Goal: Answer question/provide support: Share knowledge or assist other users

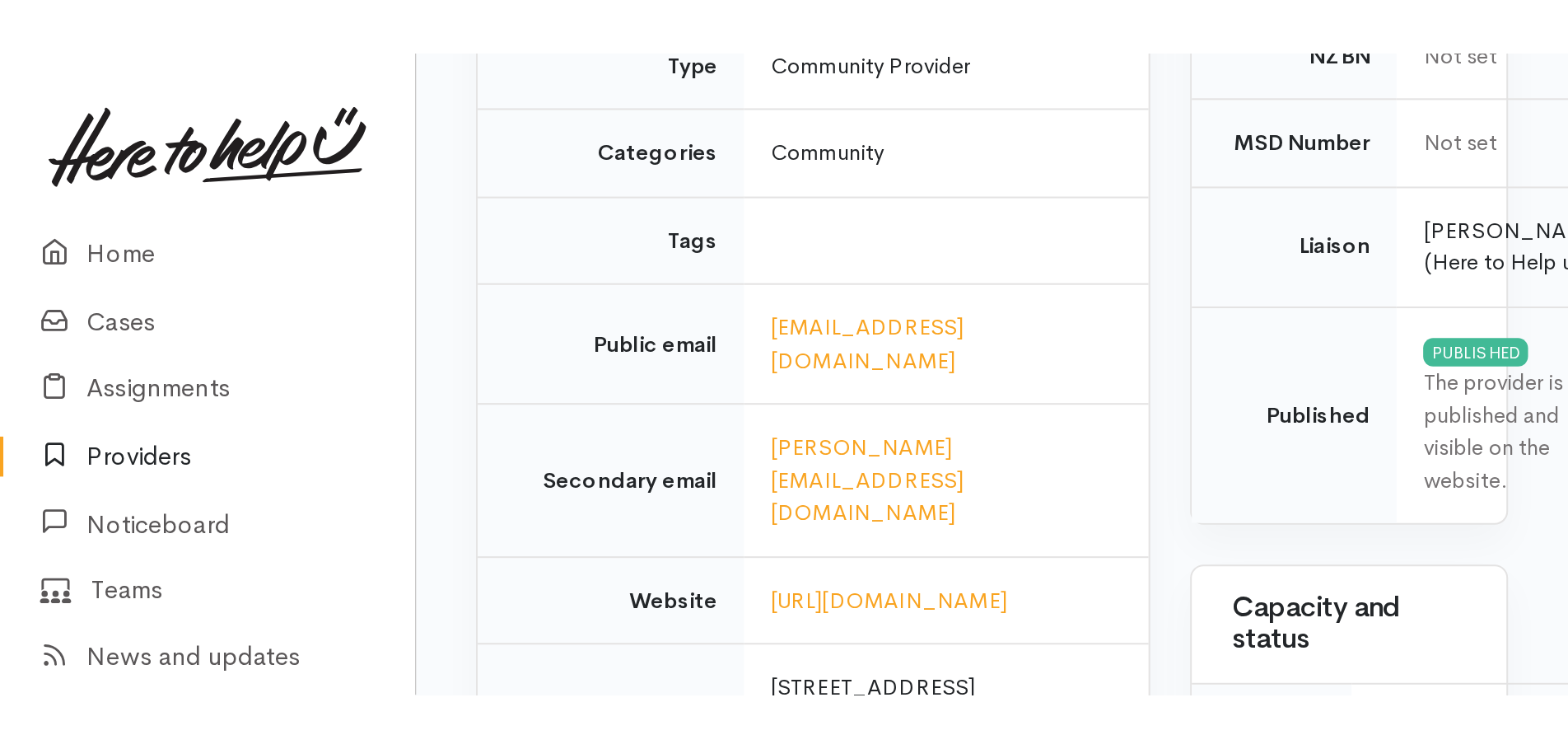
scroll to position [385, 0]
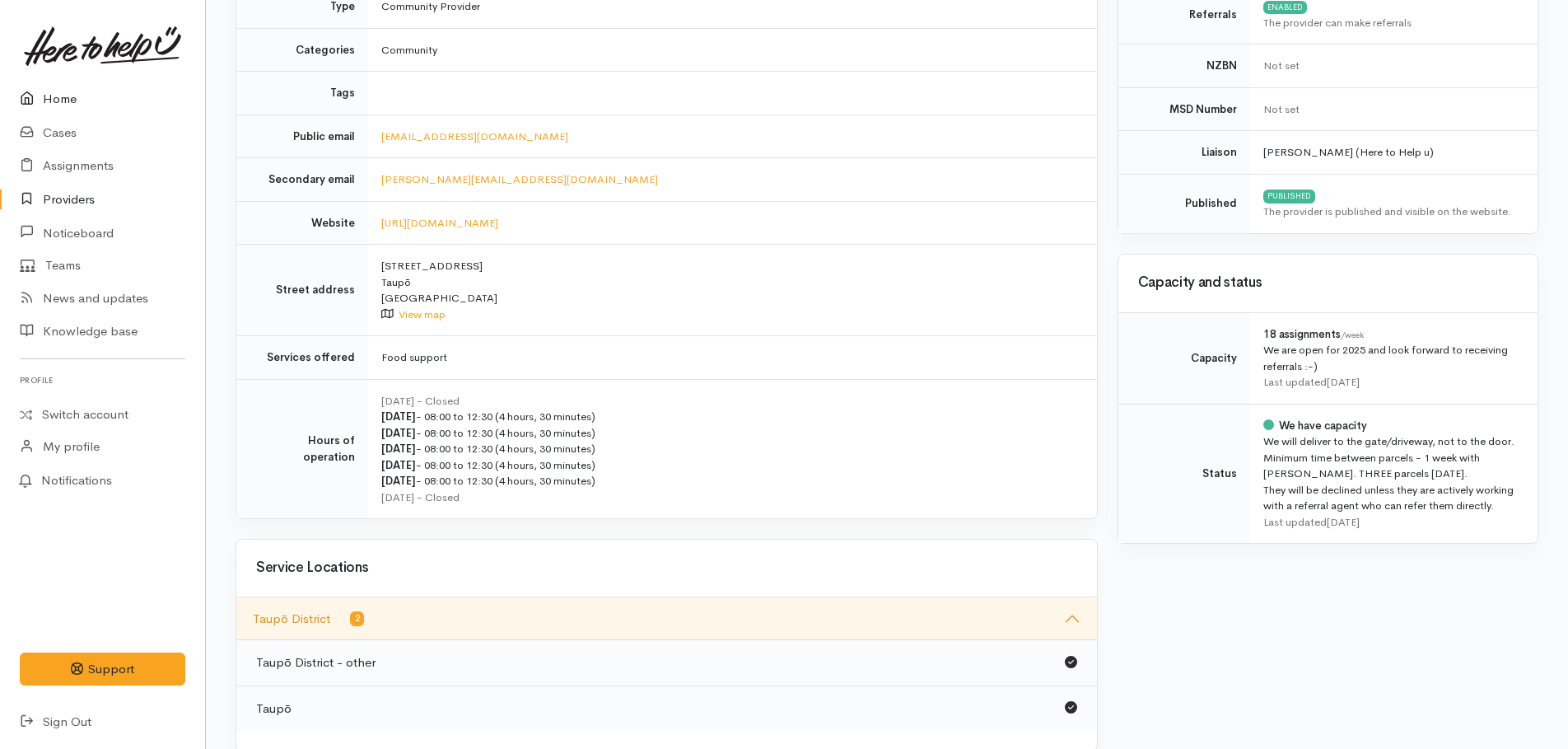
click at [66, 98] on link "Home" at bounding box center [103, 99] width 205 height 33
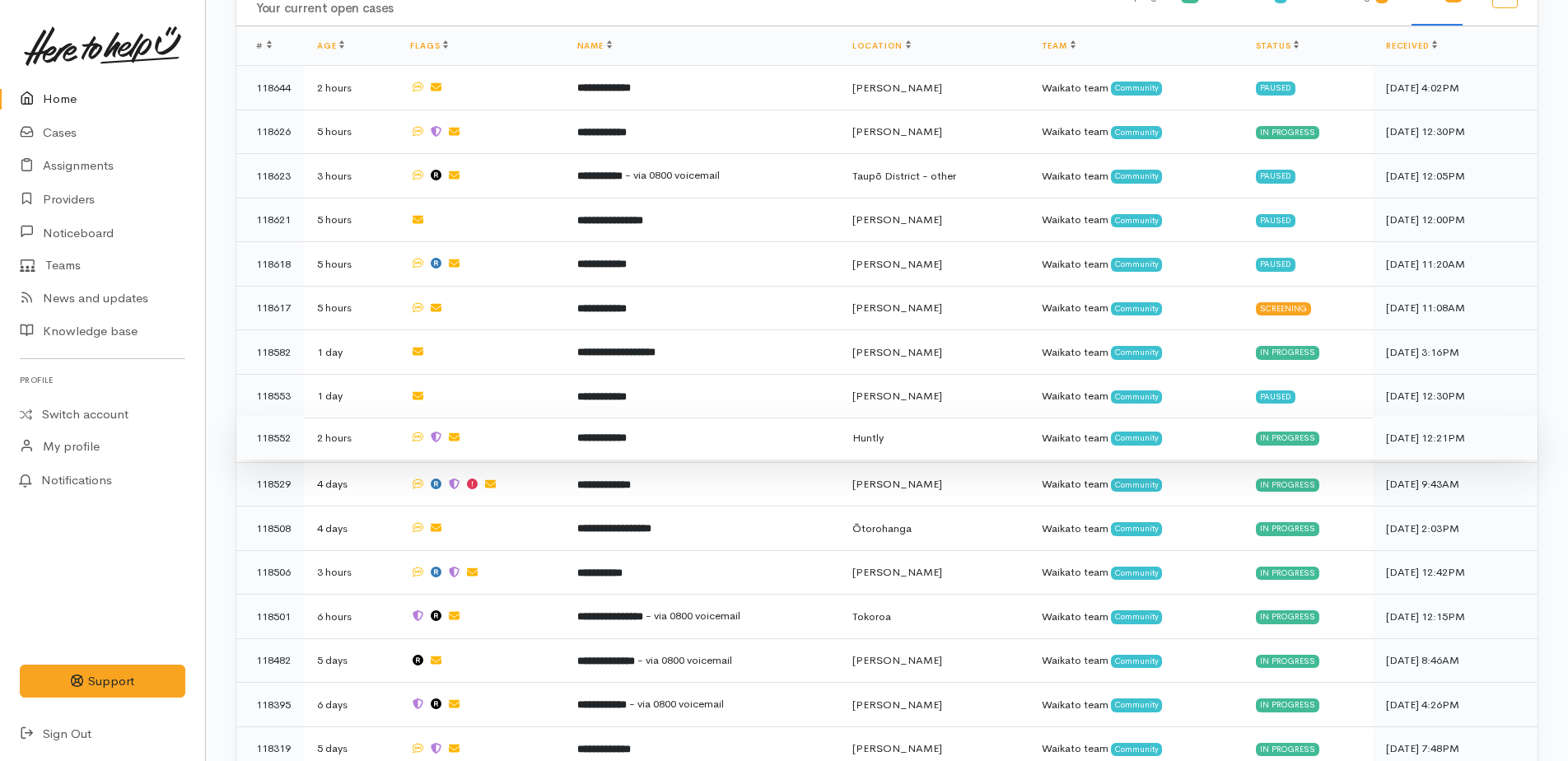
scroll to position [905, 0]
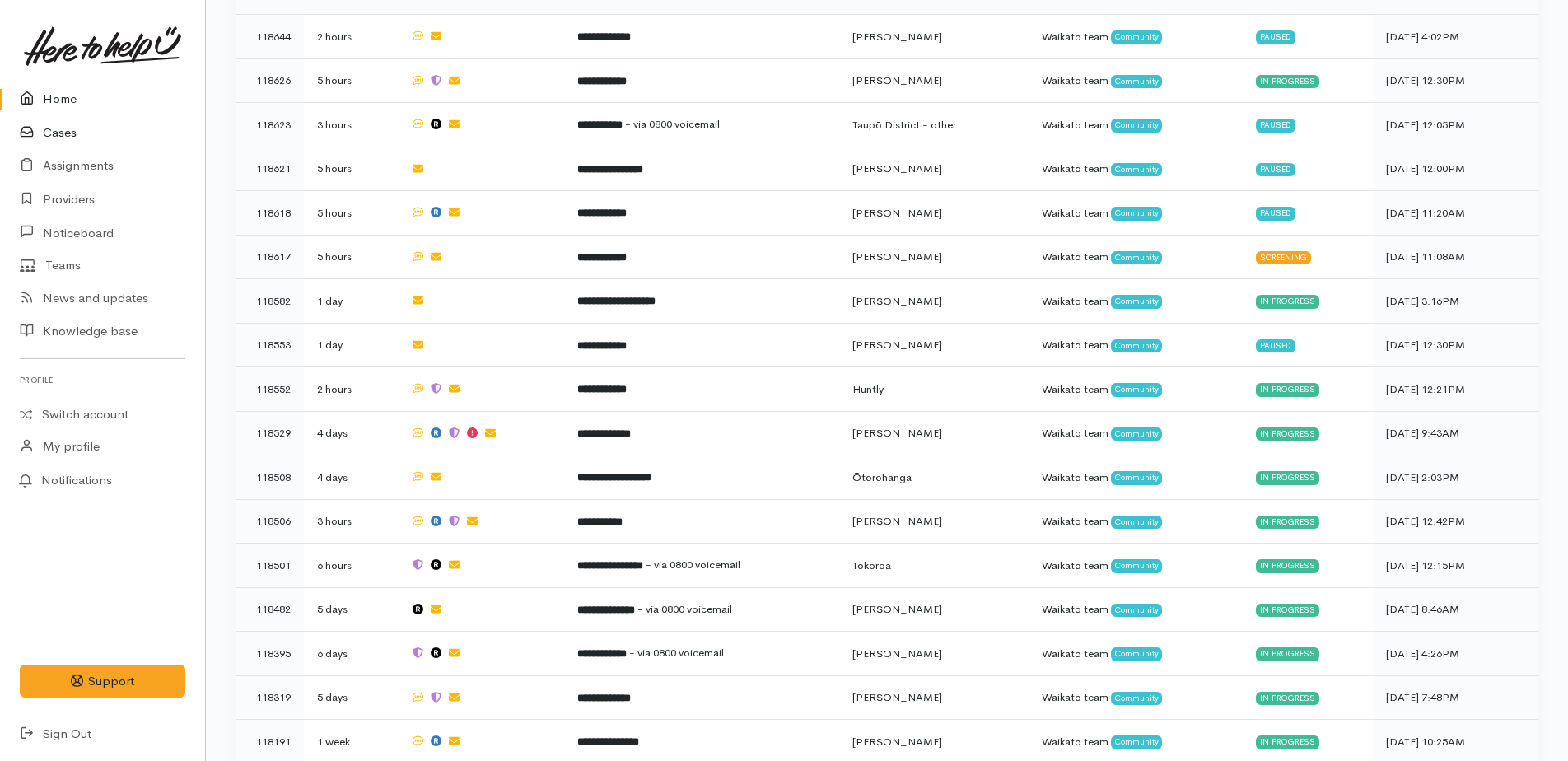
click at [53, 136] on link "Cases" at bounding box center [103, 133] width 205 height 33
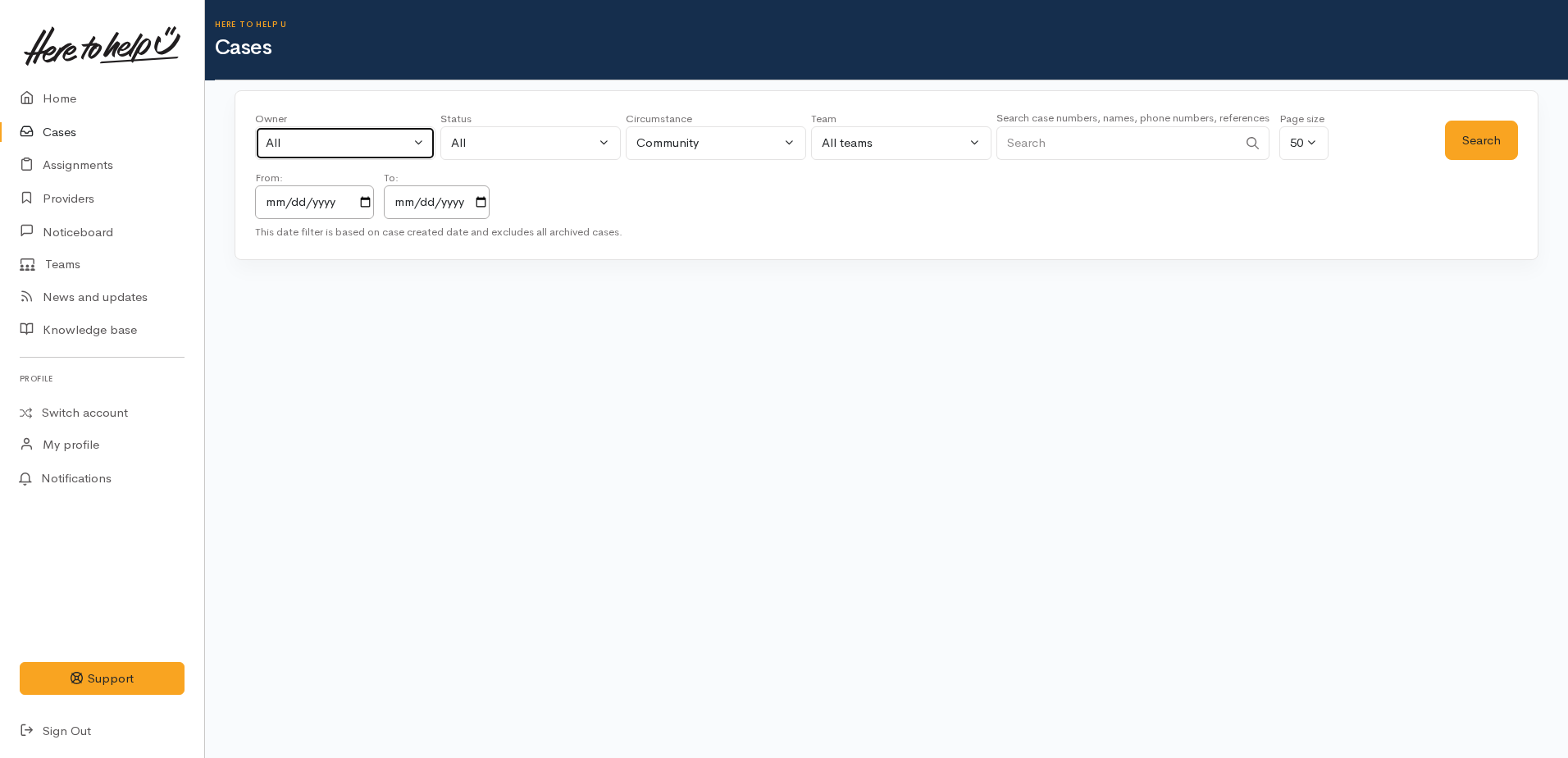
click at [313, 150] on div "All" at bounding box center [338, 143] width 145 height 19
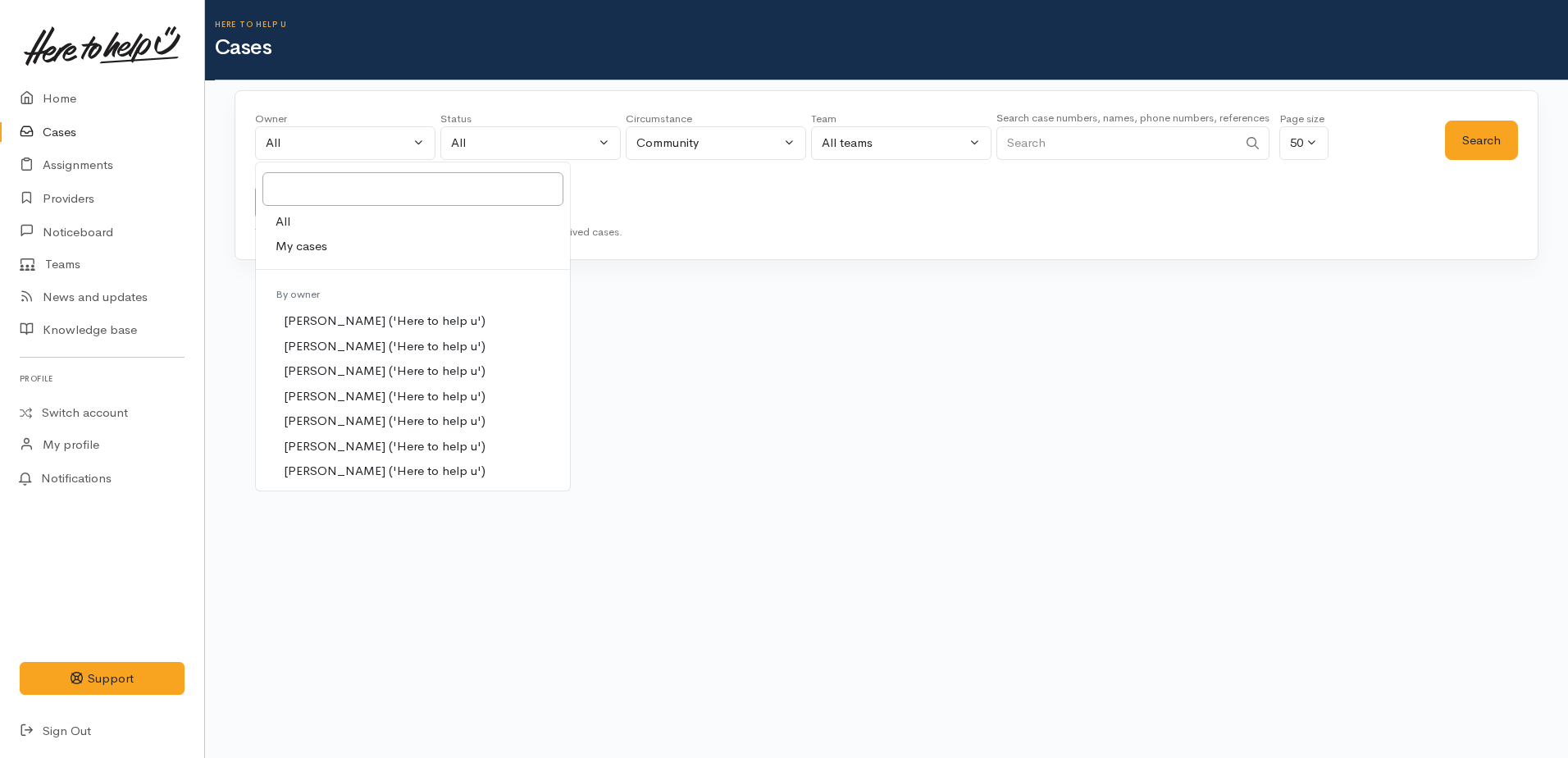
click at [282, 242] on span "My cases" at bounding box center [301, 246] width 52 height 19
select select "1759"
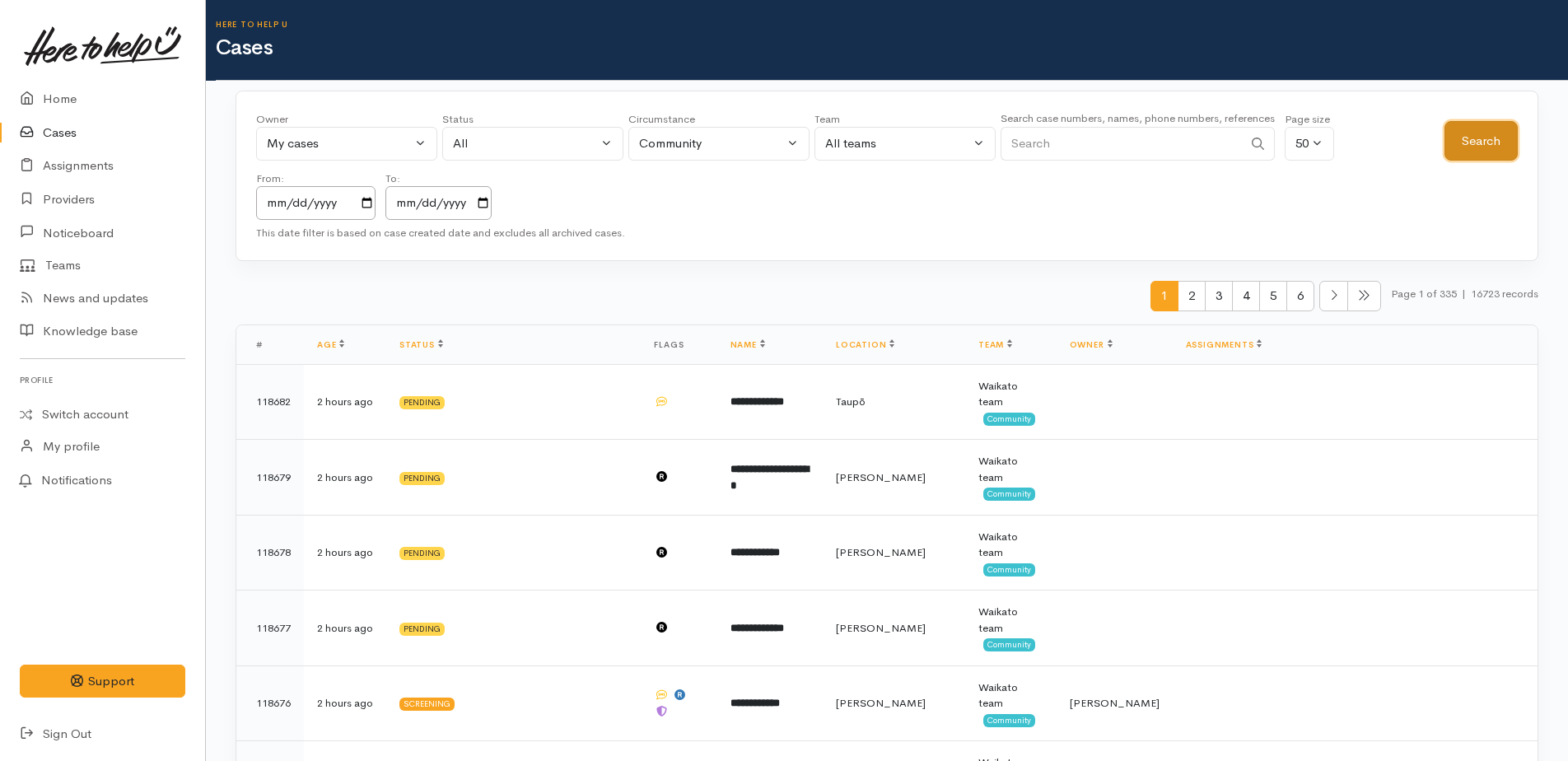
click at [1468, 147] on button "Search" at bounding box center [1481, 141] width 73 height 40
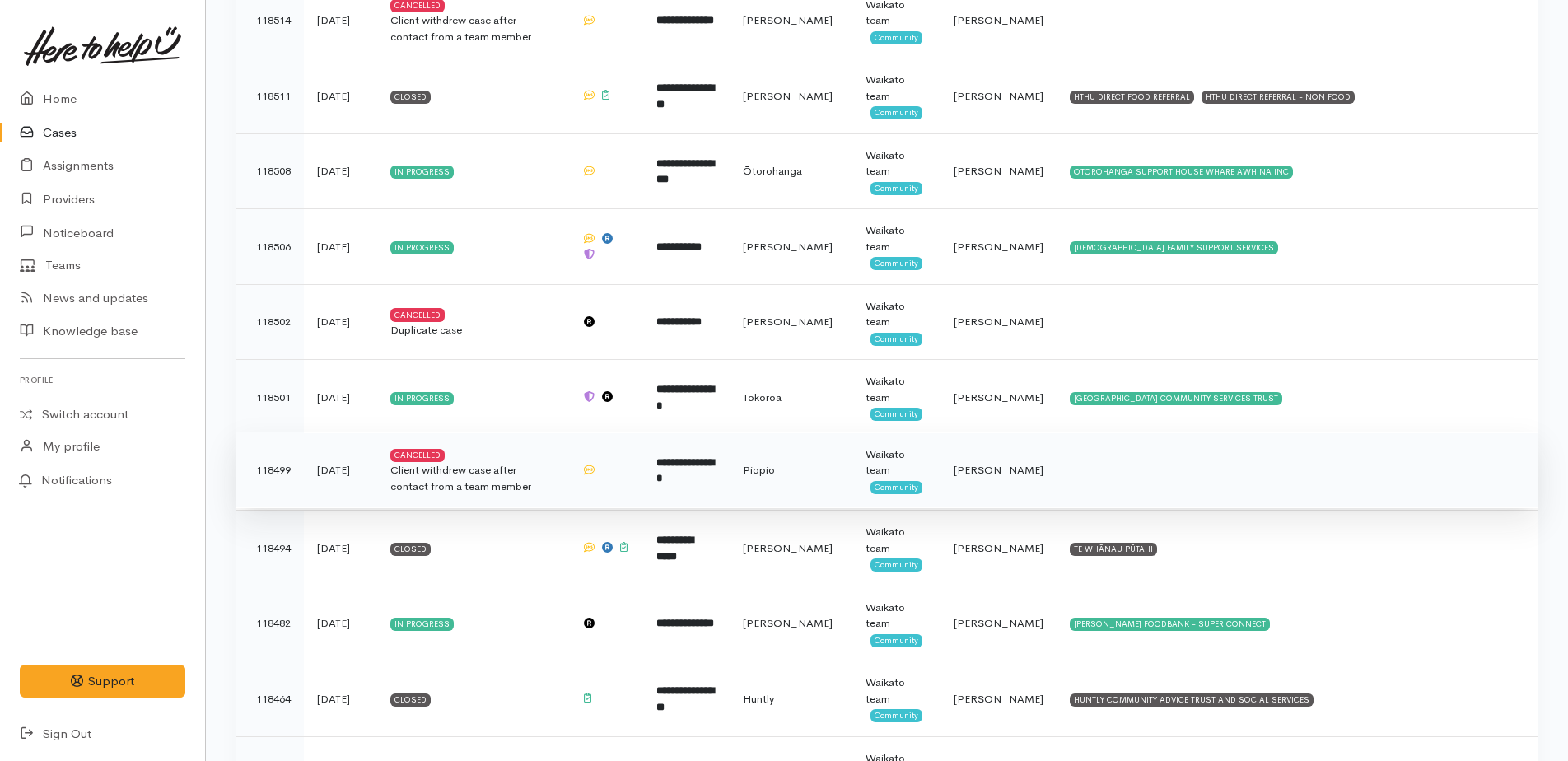
scroll to position [1646, 0]
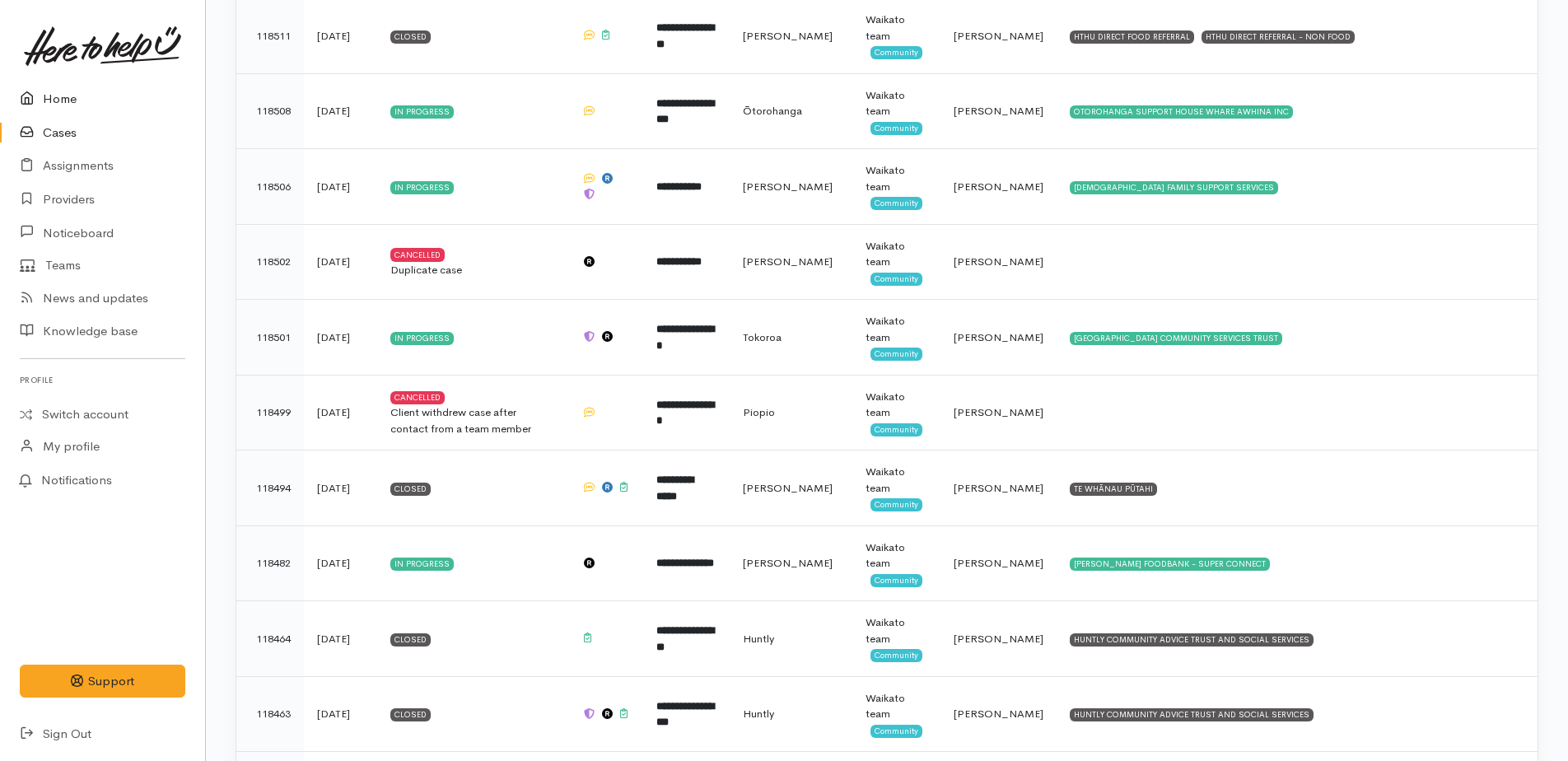
click at [62, 96] on link "Home" at bounding box center [103, 99] width 205 height 33
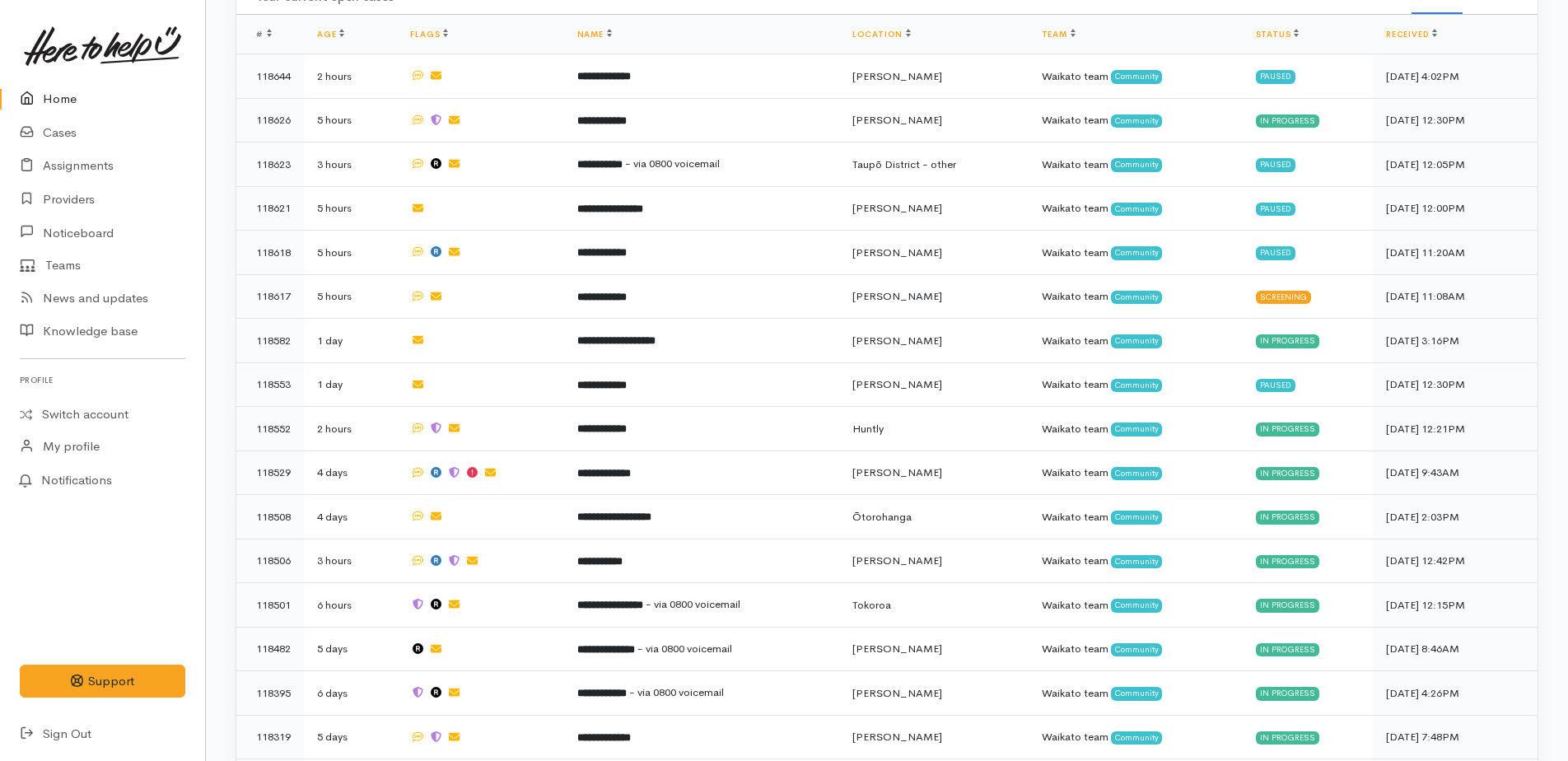
scroll to position [905, 0]
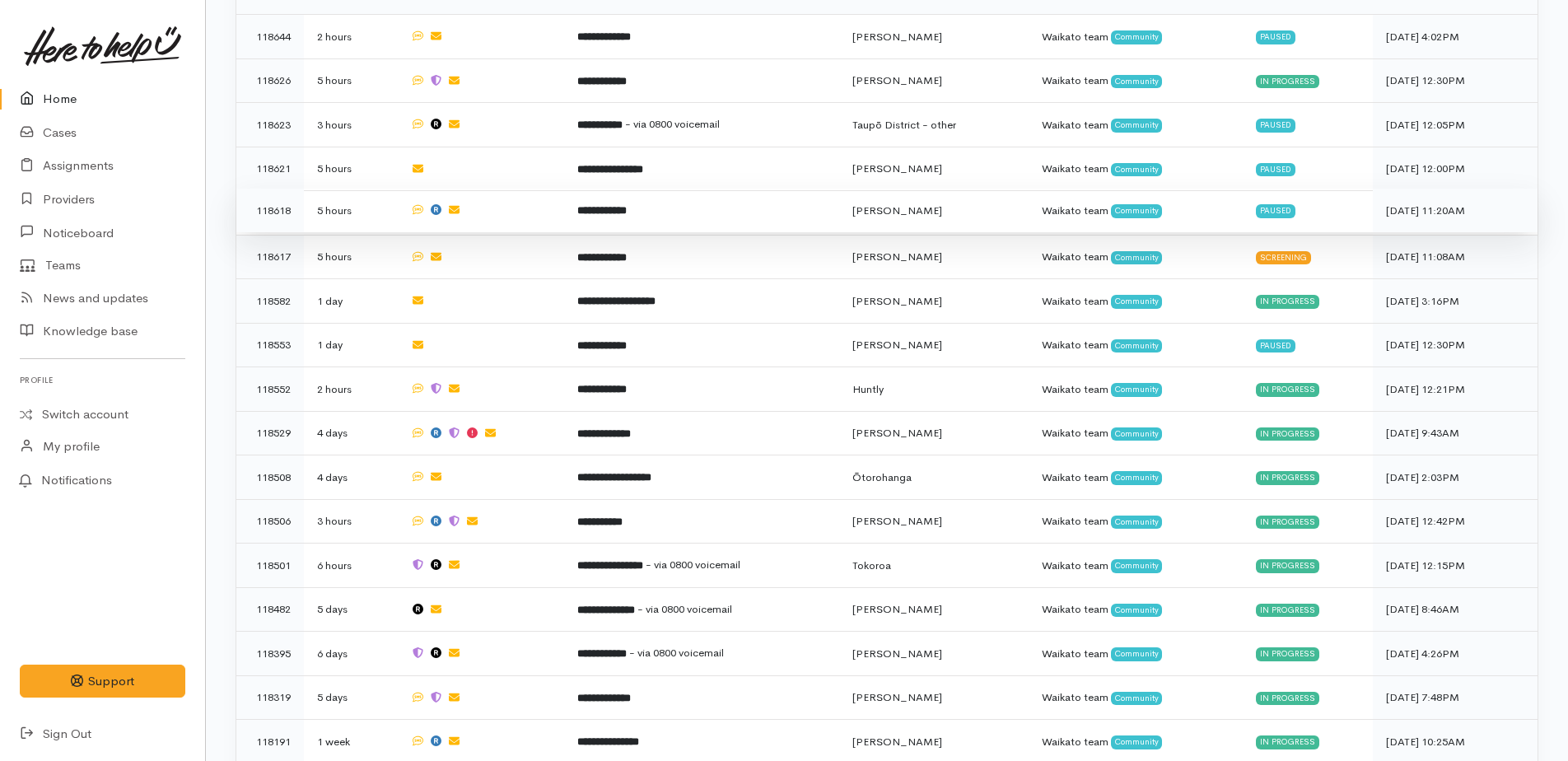
click at [608, 205] on b "**********" at bounding box center [602, 210] width 49 height 11
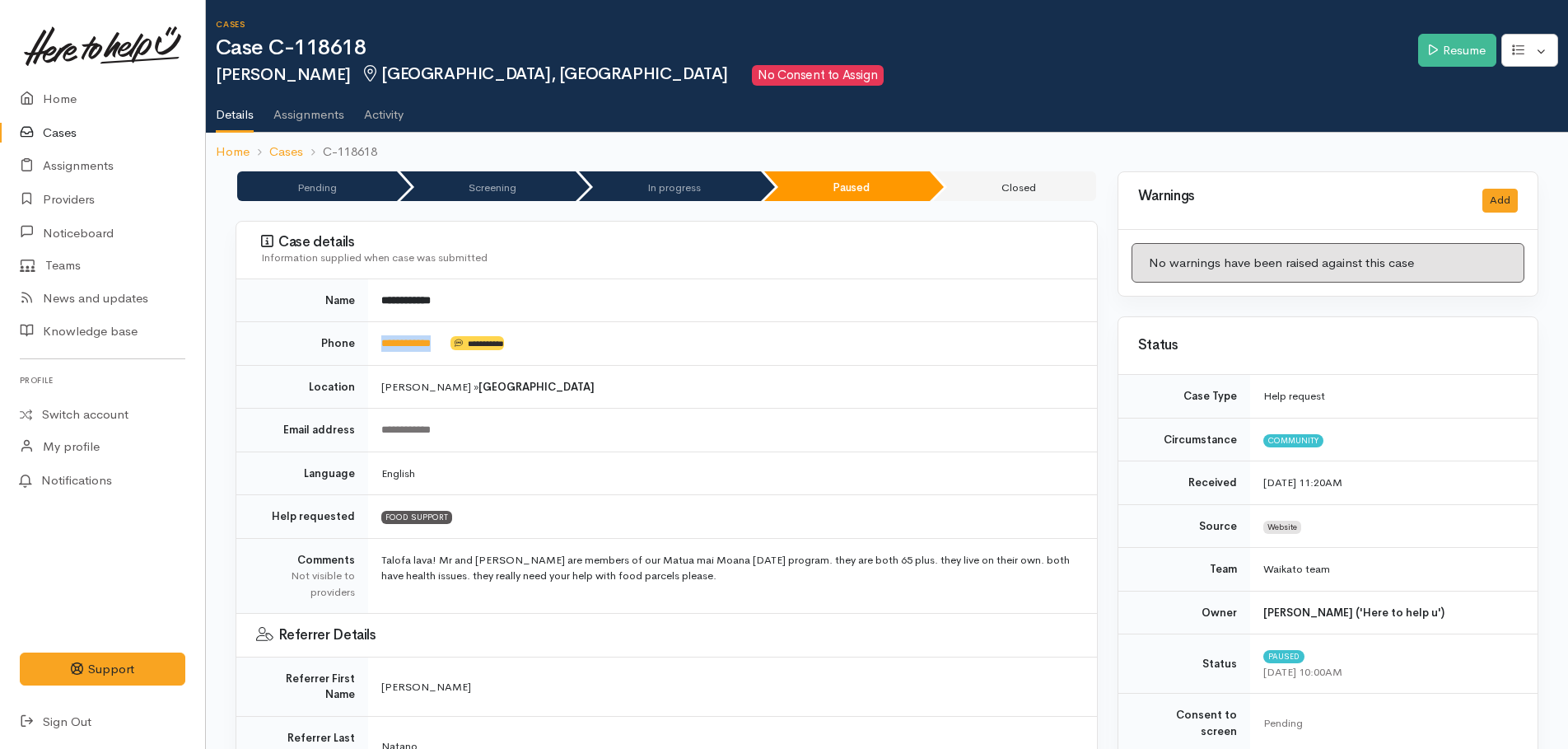
drag, startPoint x: 455, startPoint y: 335, endPoint x: 379, endPoint y: 337, distance: 76.0
click at [379, 337] on td "**********" at bounding box center [732, 344] width 729 height 43
drag, startPoint x: 379, startPoint y: 337, endPoint x: 399, endPoint y: 342, distance: 20.6
copy td "**********"
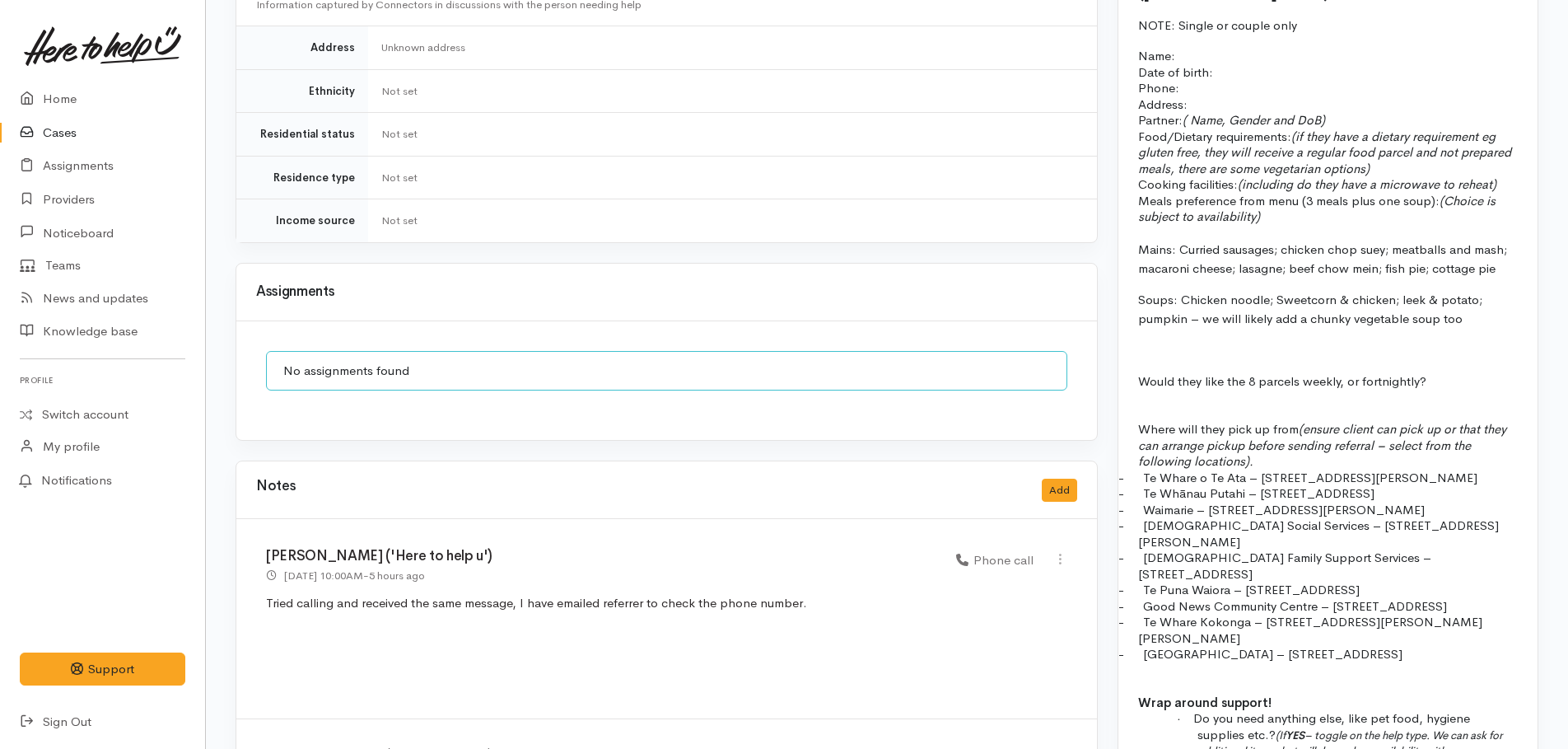
scroll to position [1501, 0]
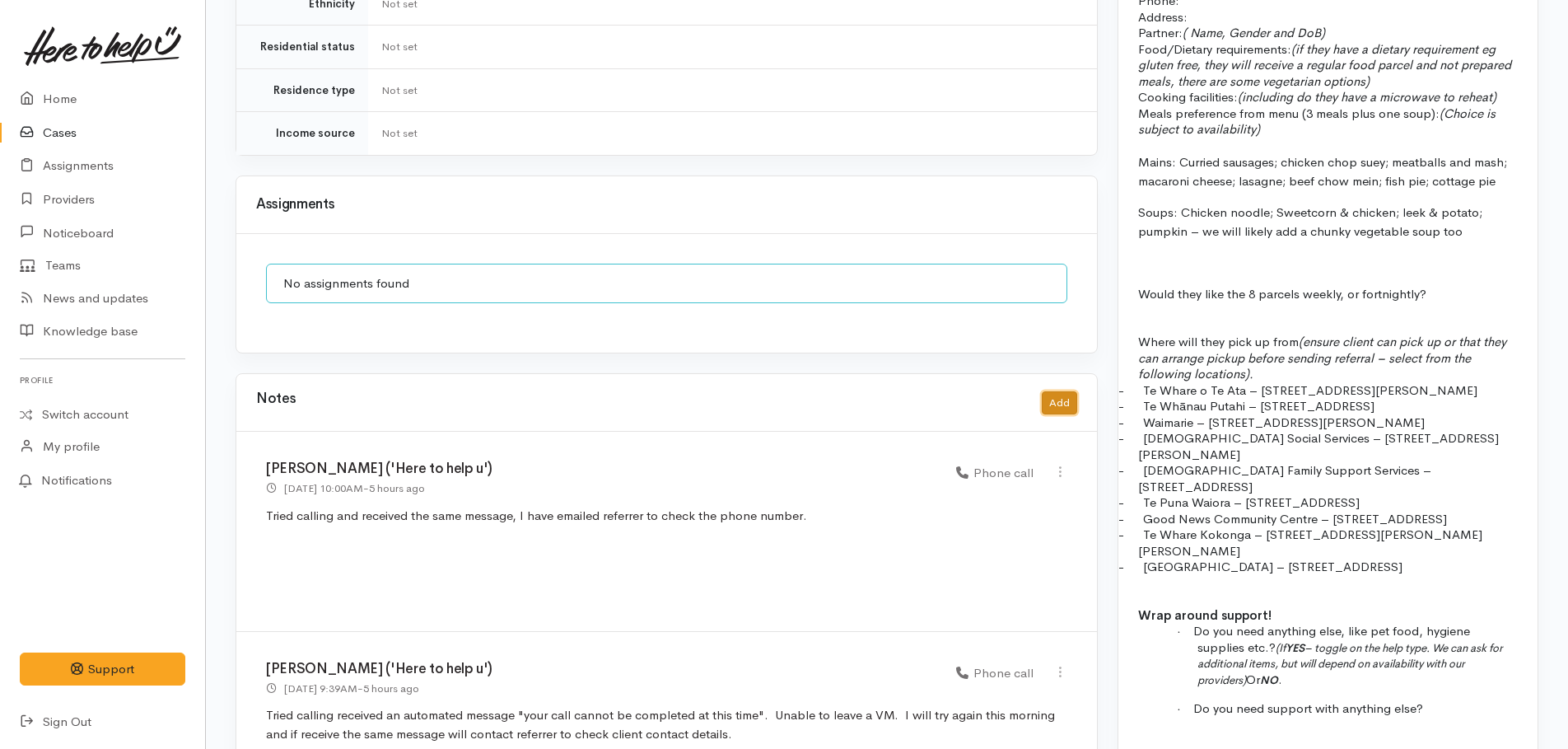
click at [1044, 392] on button "Add" at bounding box center [1060, 403] width 35 height 24
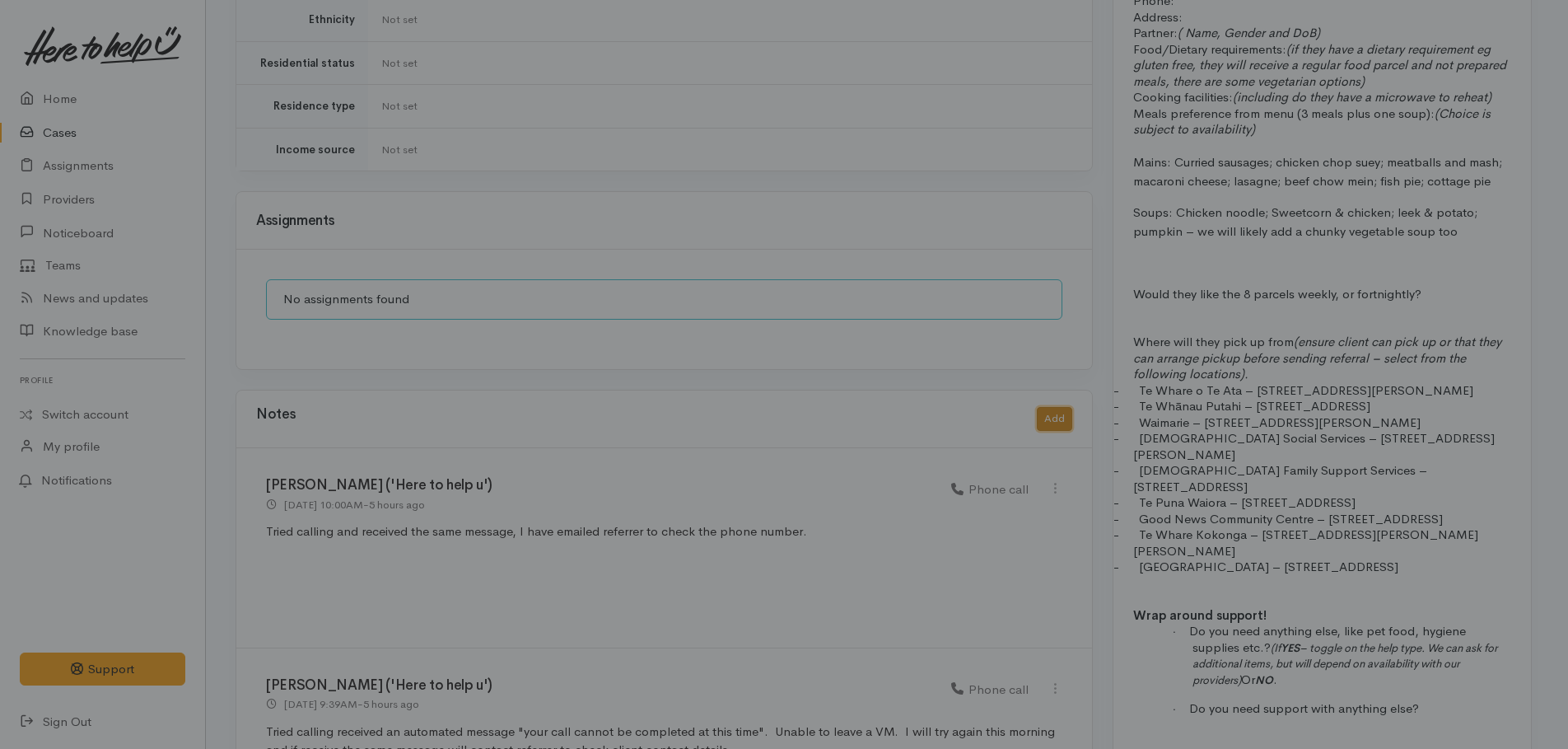
scroll to position [1488, 0]
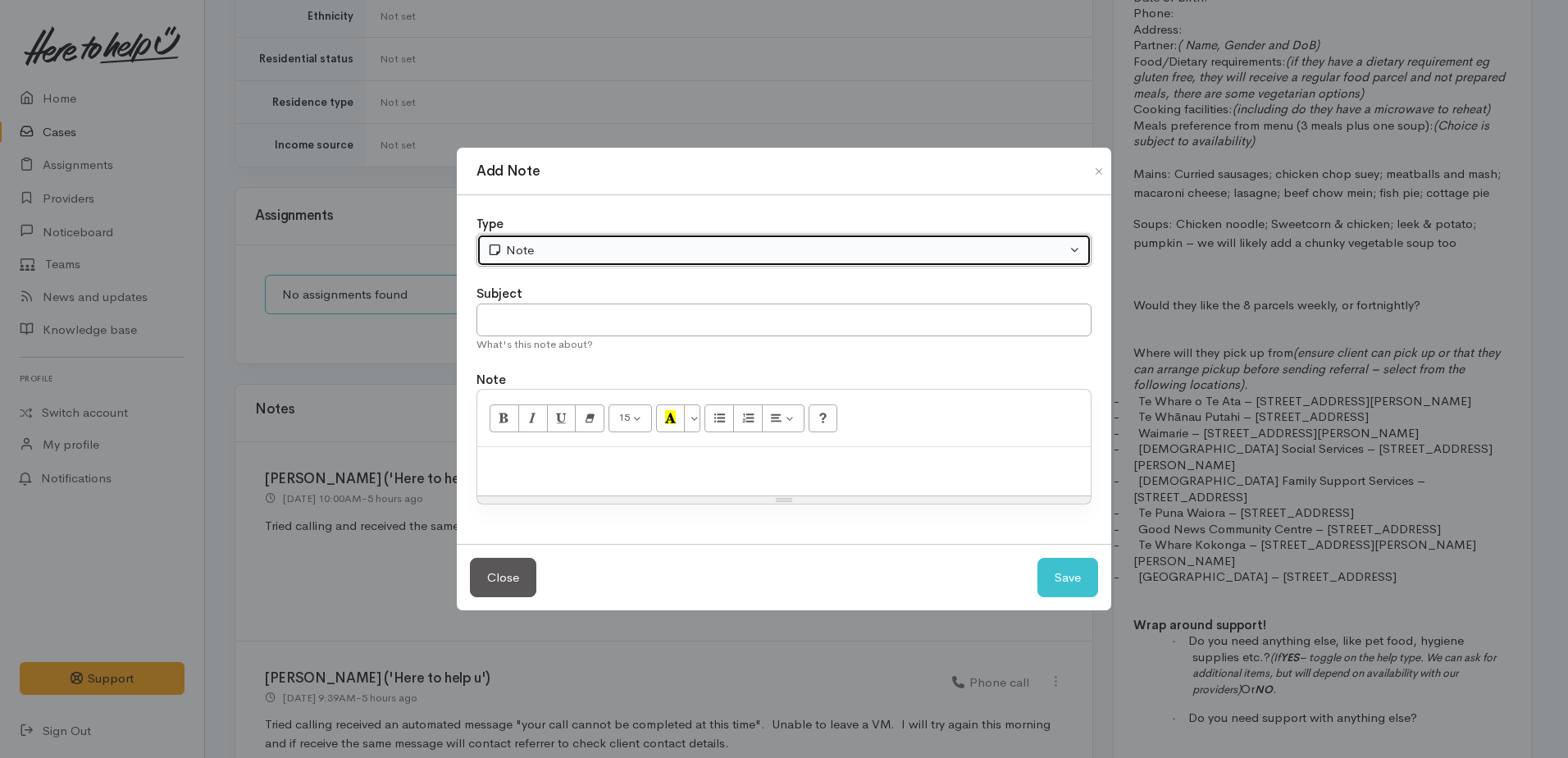
click at [712, 258] on div "Note" at bounding box center [777, 250] width 579 height 19
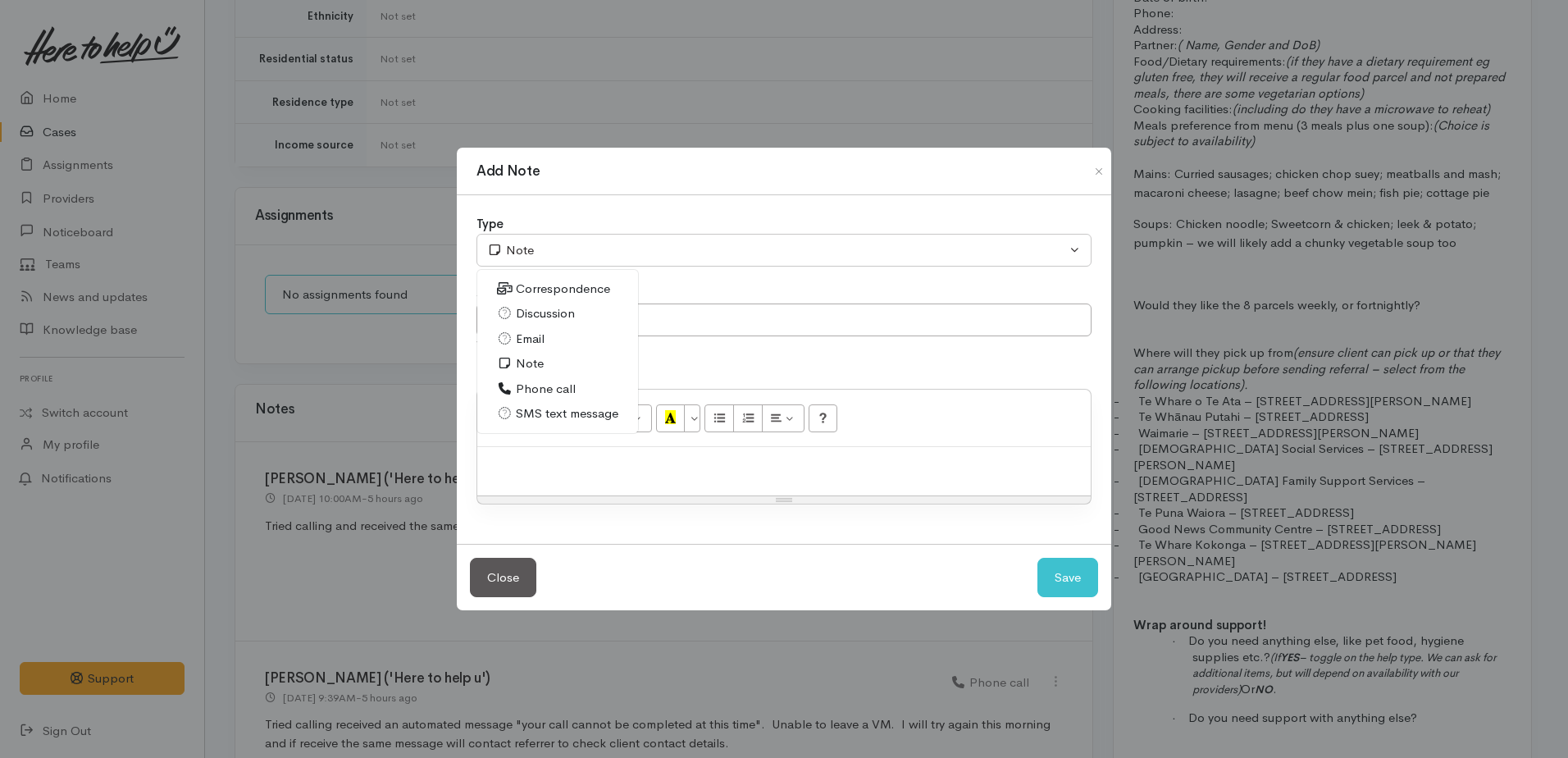
click at [561, 382] on span "Phone call" at bounding box center [546, 389] width 60 height 19
select select "3"
click at [541, 455] on div at bounding box center [784, 471] width 614 height 48
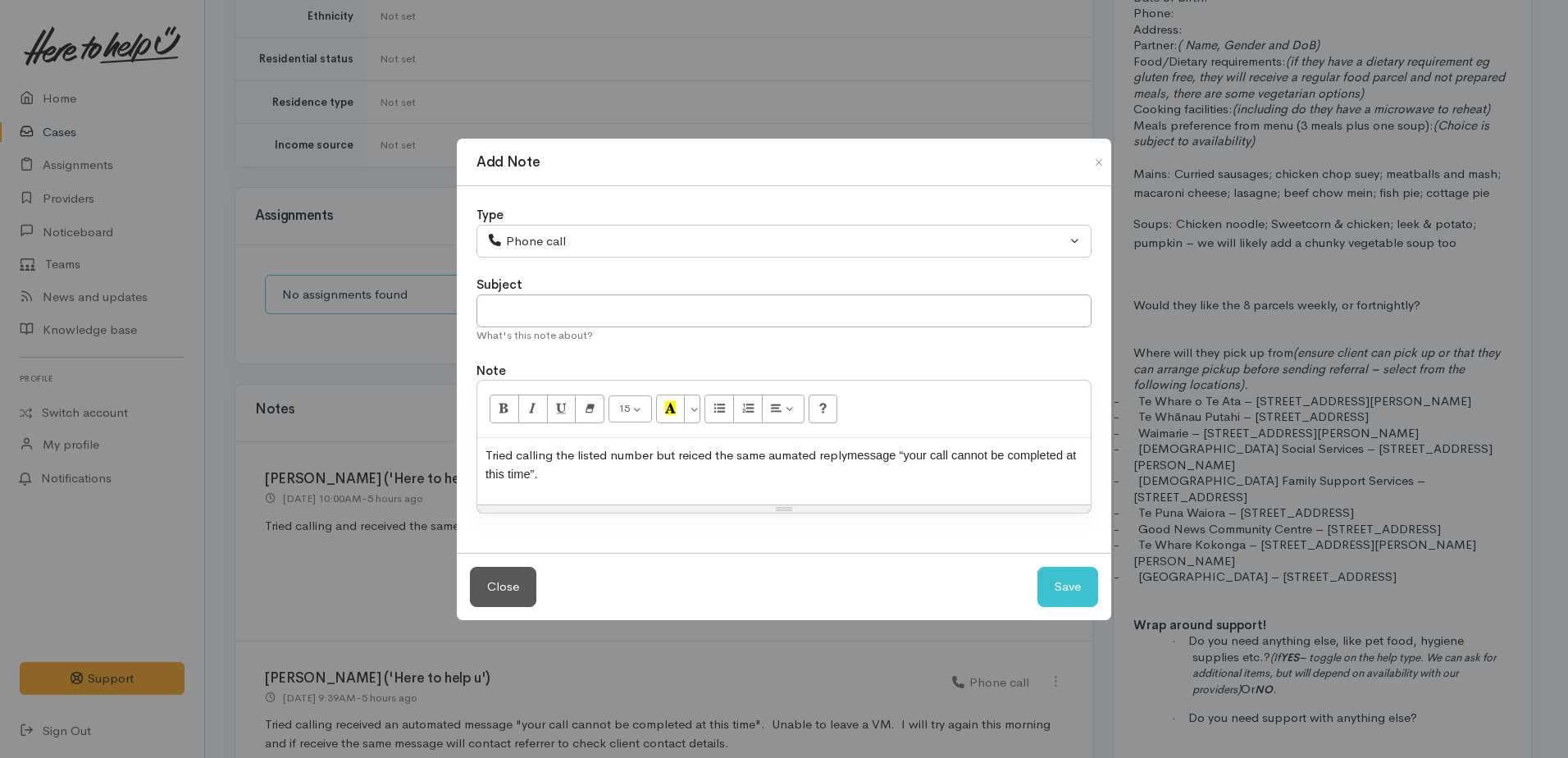
drag, startPoint x: 703, startPoint y: 455, endPoint x: 833, endPoint y: 467, distance: 130.6
click at [846, 474] on p "Tried calling the listed number but reiced the same aumated reply message “your…" at bounding box center [784, 465] width 597 height 37
drag, startPoint x: 777, startPoint y: 455, endPoint x: 959, endPoint y: 475, distance: 183.1
click at [977, 480] on p "Tried calling the listed number but reiced the same aumated reply message “your…" at bounding box center [784, 465] width 597 height 37
drag, startPoint x: 685, startPoint y: 448, endPoint x: 854, endPoint y: 461, distance: 169.5
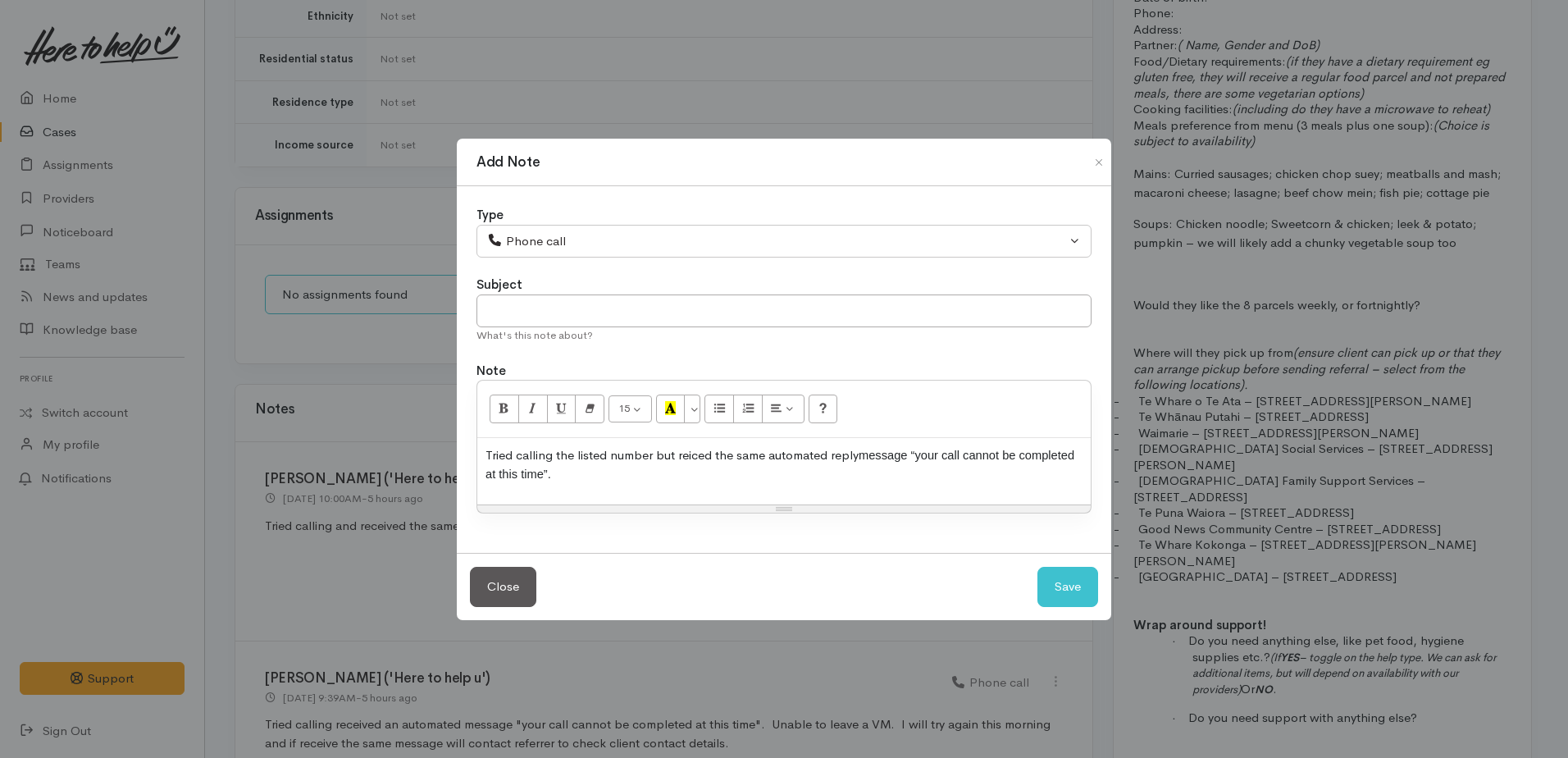
click at [912, 484] on div "Tried calling the listed number but reiced the same automated reply message “yo…" at bounding box center [784, 471] width 614 height 66
click at [714, 455] on p "Tried calling the listed number but reiced the same automated reply message “yo…" at bounding box center [784, 465] width 597 height 37
click at [634, 466] on p "Tried calling the listed number but received the same automated reply message “…" at bounding box center [784, 465] width 597 height 37
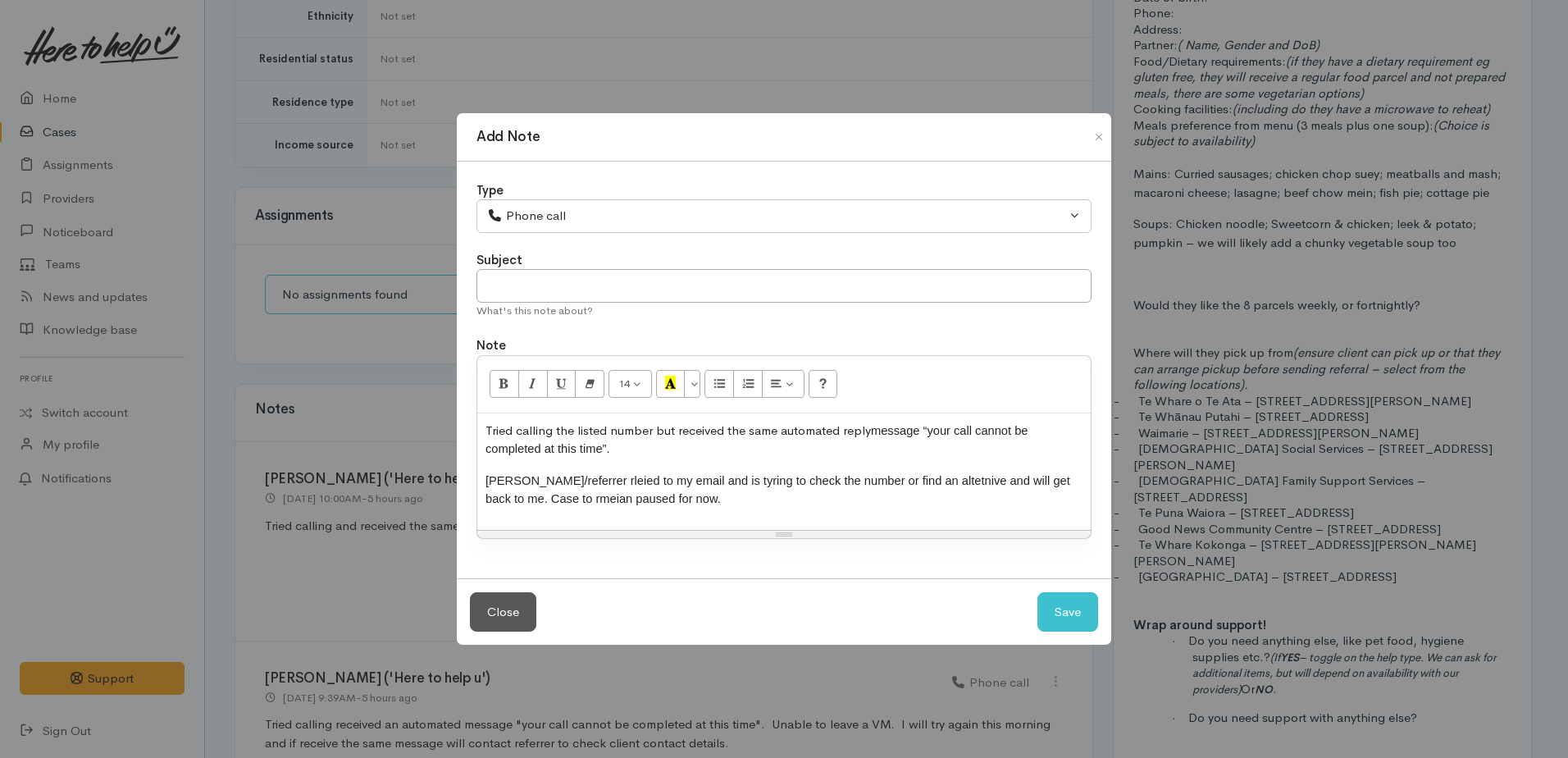
click at [653, 431] on p "Tried calling the listed number but received the same automated reply message “…" at bounding box center [784, 440] width 597 height 37
click at [905, 433] on p "Tried calling the listed number again but received the same automated reply mes…" at bounding box center [784, 440] width 597 height 37
click at [571, 472] on p "Tavita/referrer relied to my email and is tyring to check the number or find an…" at bounding box center [784, 490] width 597 height 37
drag, startPoint x: 923, startPoint y: 481, endPoint x: 984, endPoint y: 454, distance: 66.7
click at [984, 454] on p "Tried calling the listed number again but received the same automated message “…" at bounding box center [784, 440] width 597 height 37
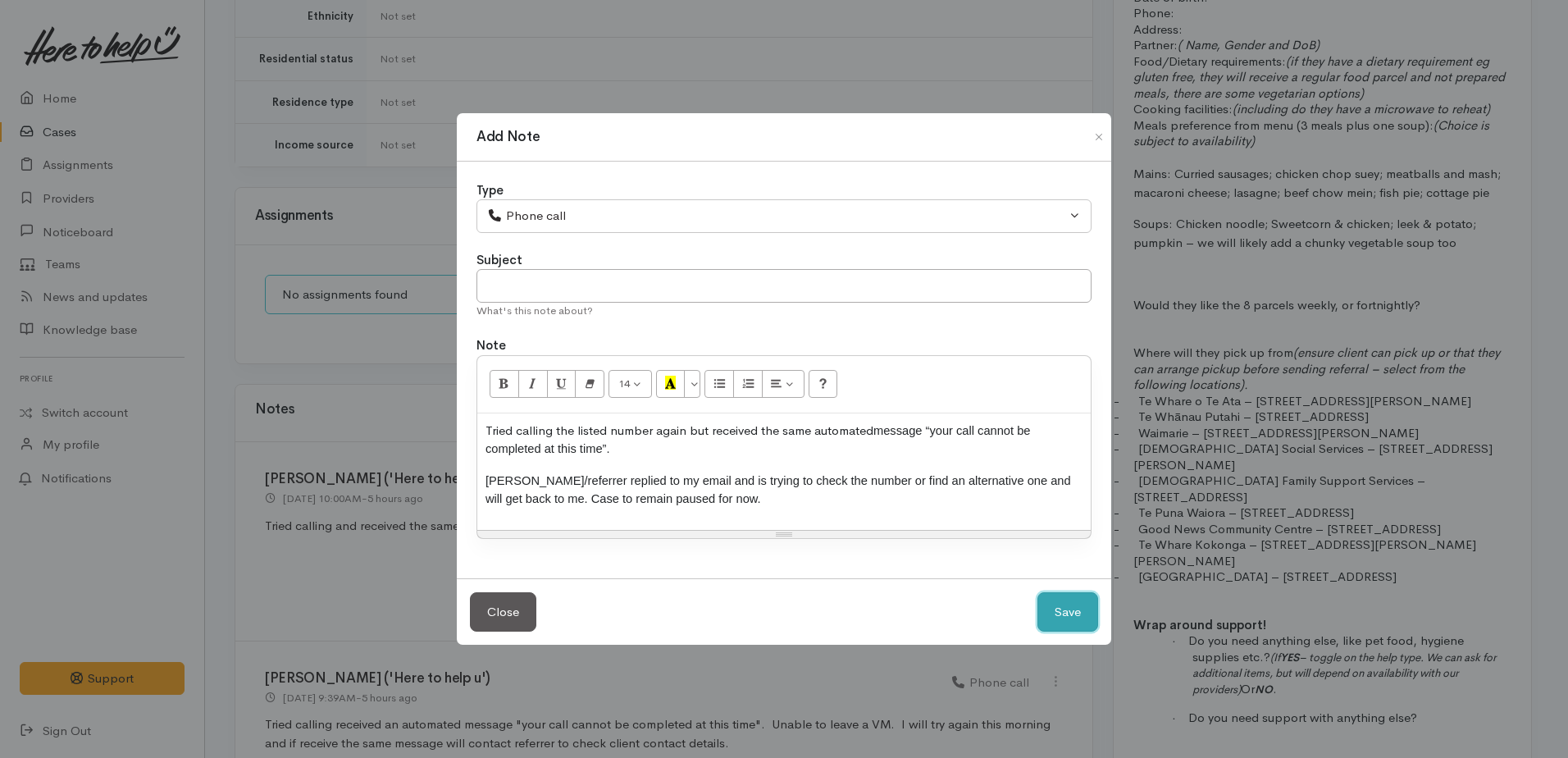
click at [1061, 604] on button "Save" at bounding box center [1068, 612] width 61 height 40
select select "1"
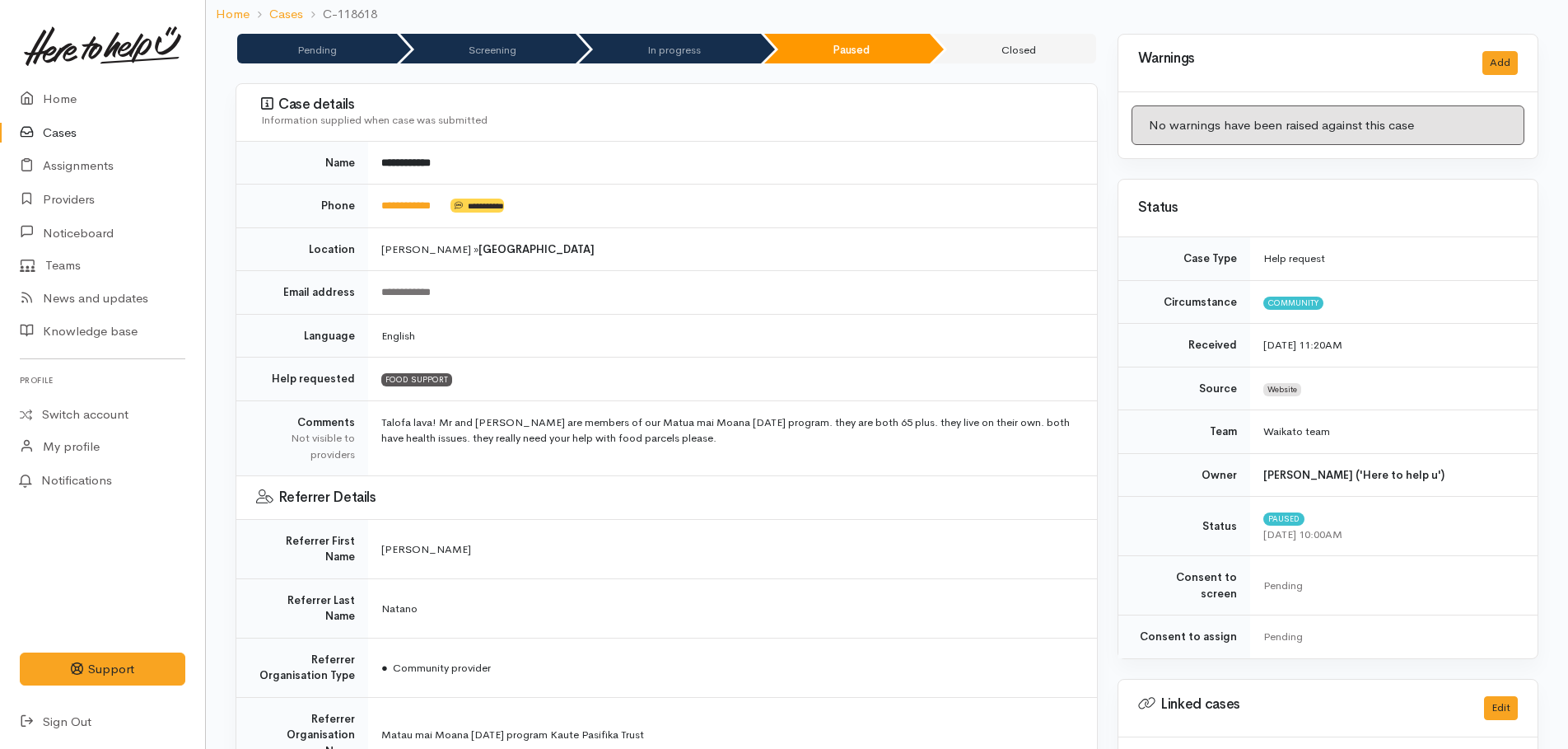
scroll to position [0, 0]
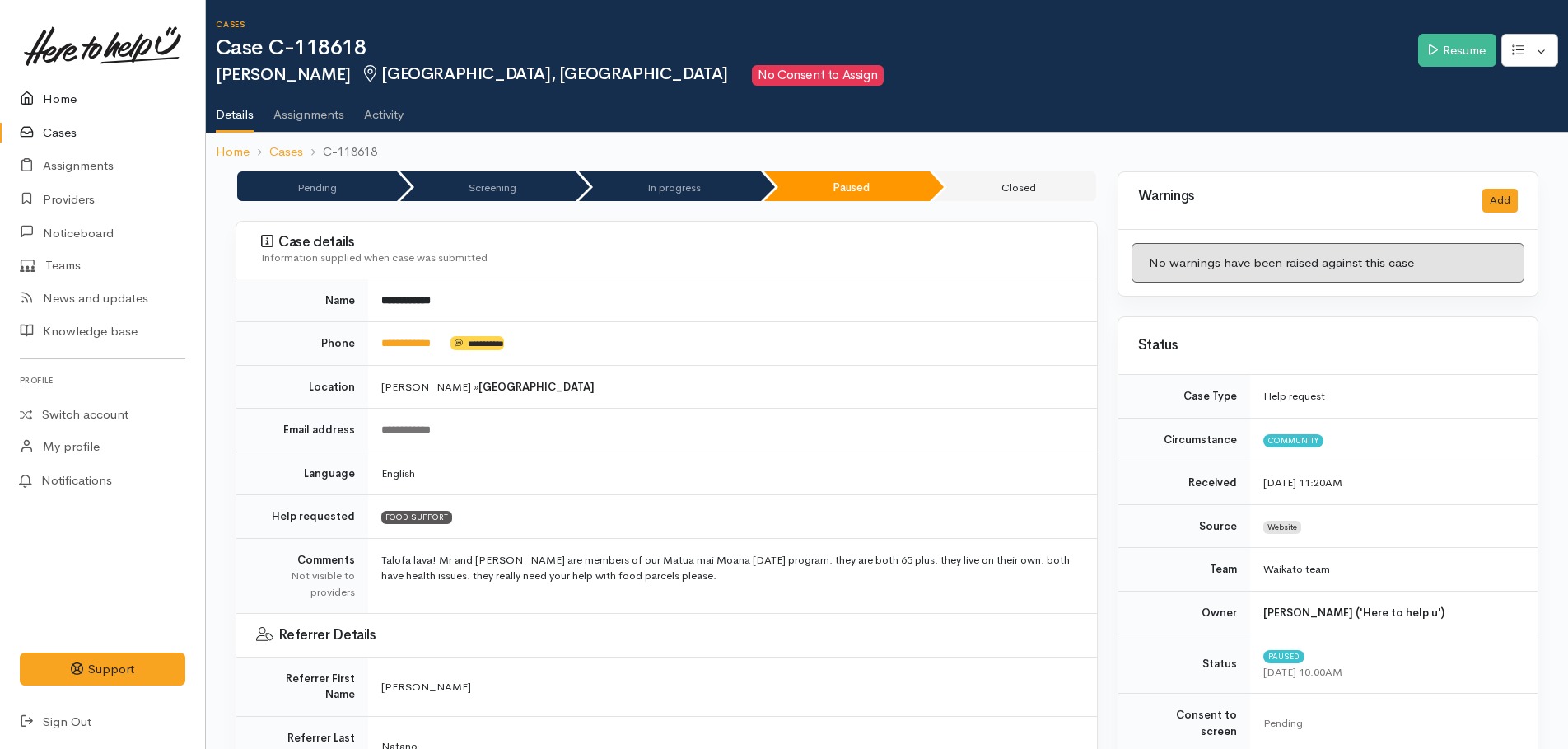
click at [59, 90] on link "Home" at bounding box center [103, 99] width 205 height 33
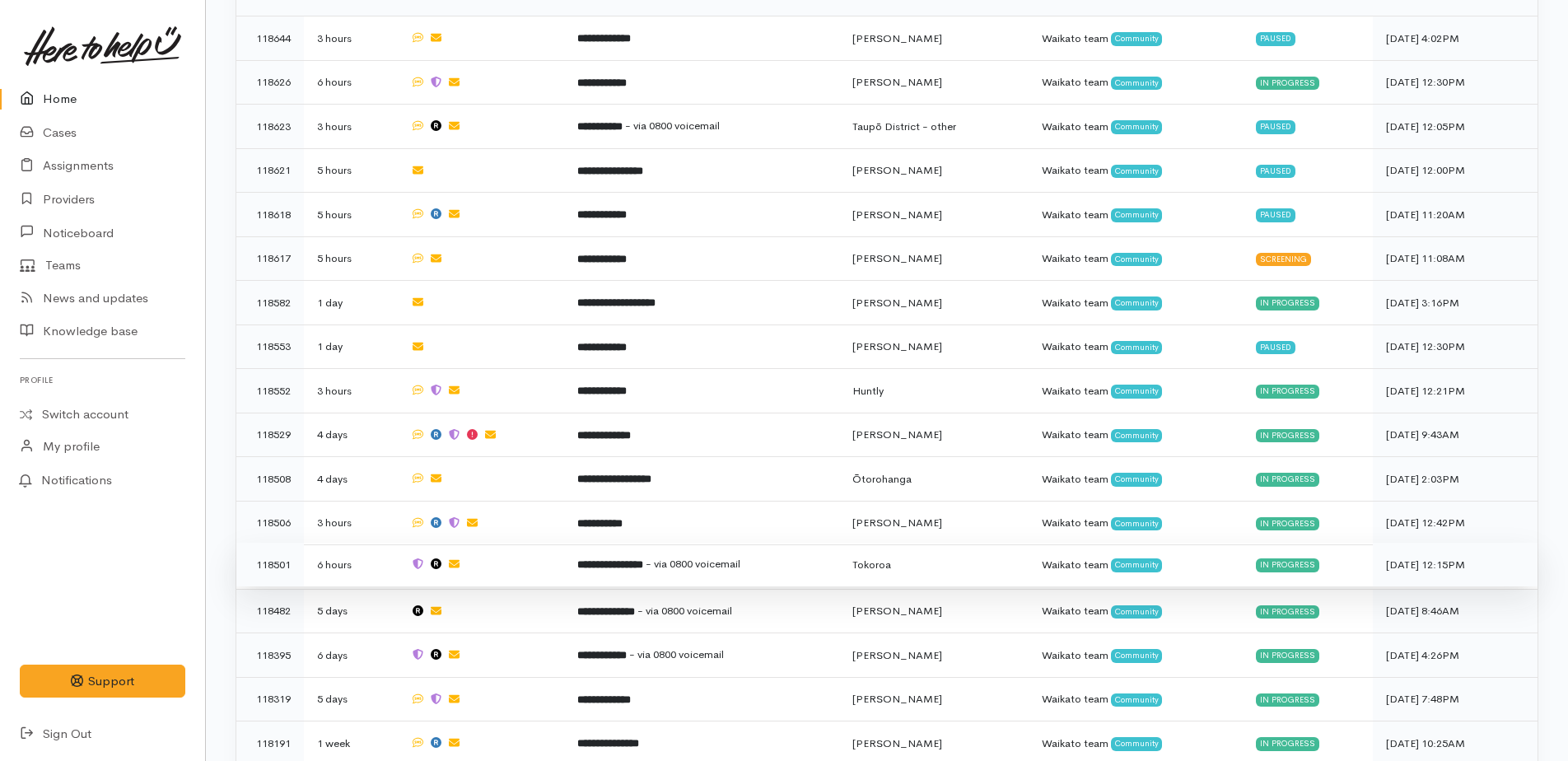
scroll to position [905, 0]
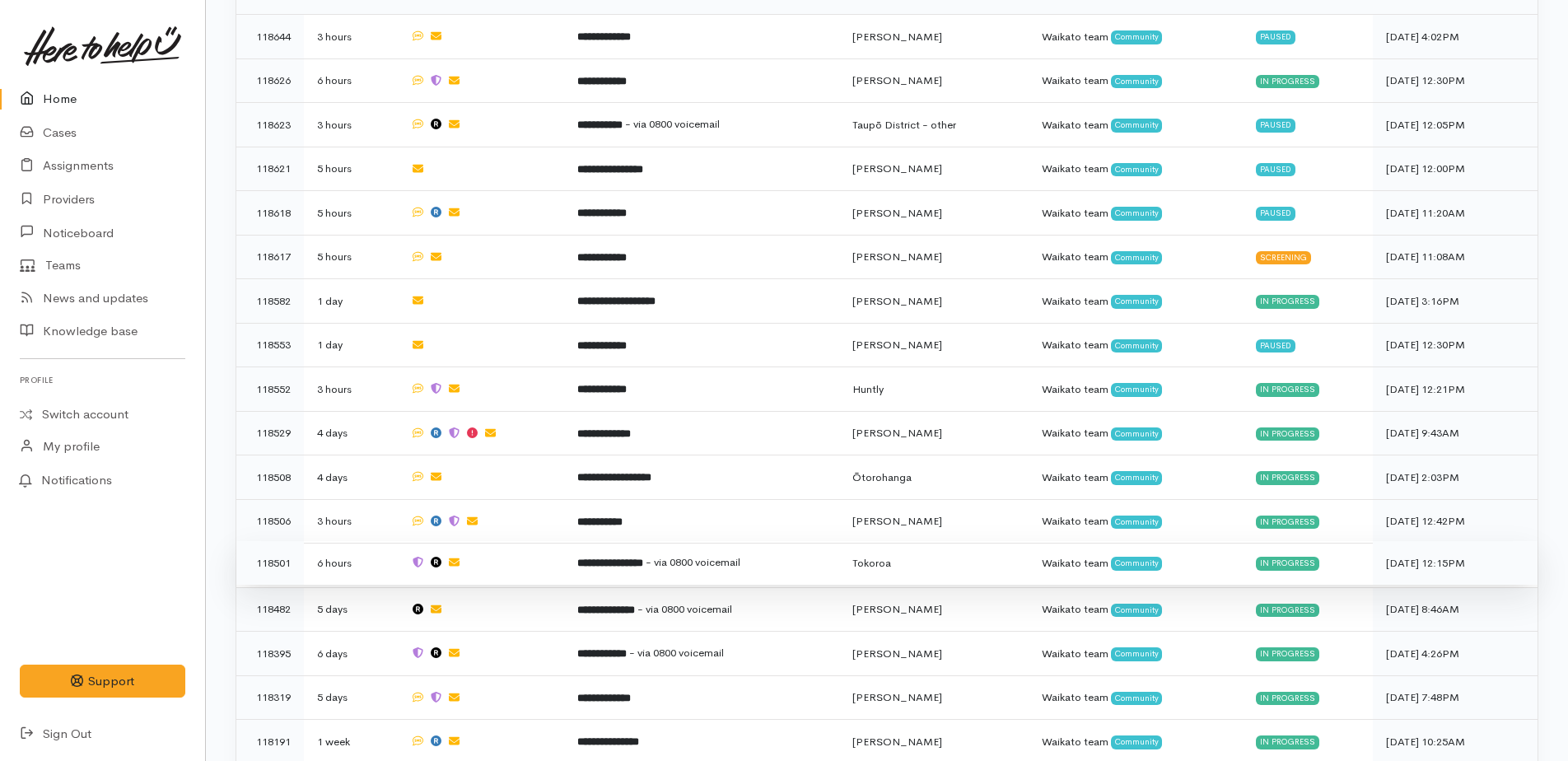
click at [614, 557] on b "**********" at bounding box center [610, 562] width 66 height 11
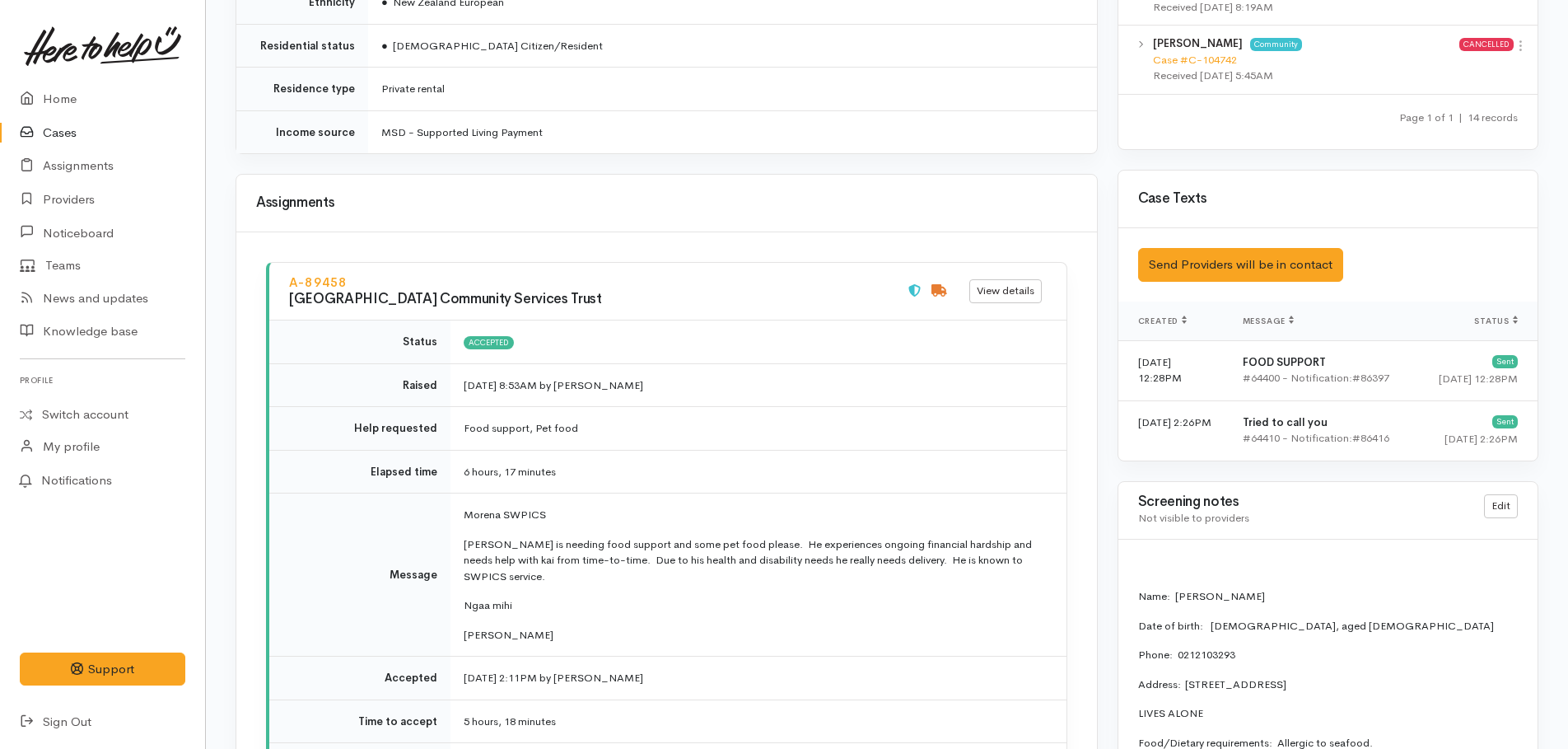
scroll to position [1895, 0]
click at [1158, 268] on button "Send Providers will be in contact" at bounding box center [1241, 266] width 205 height 33
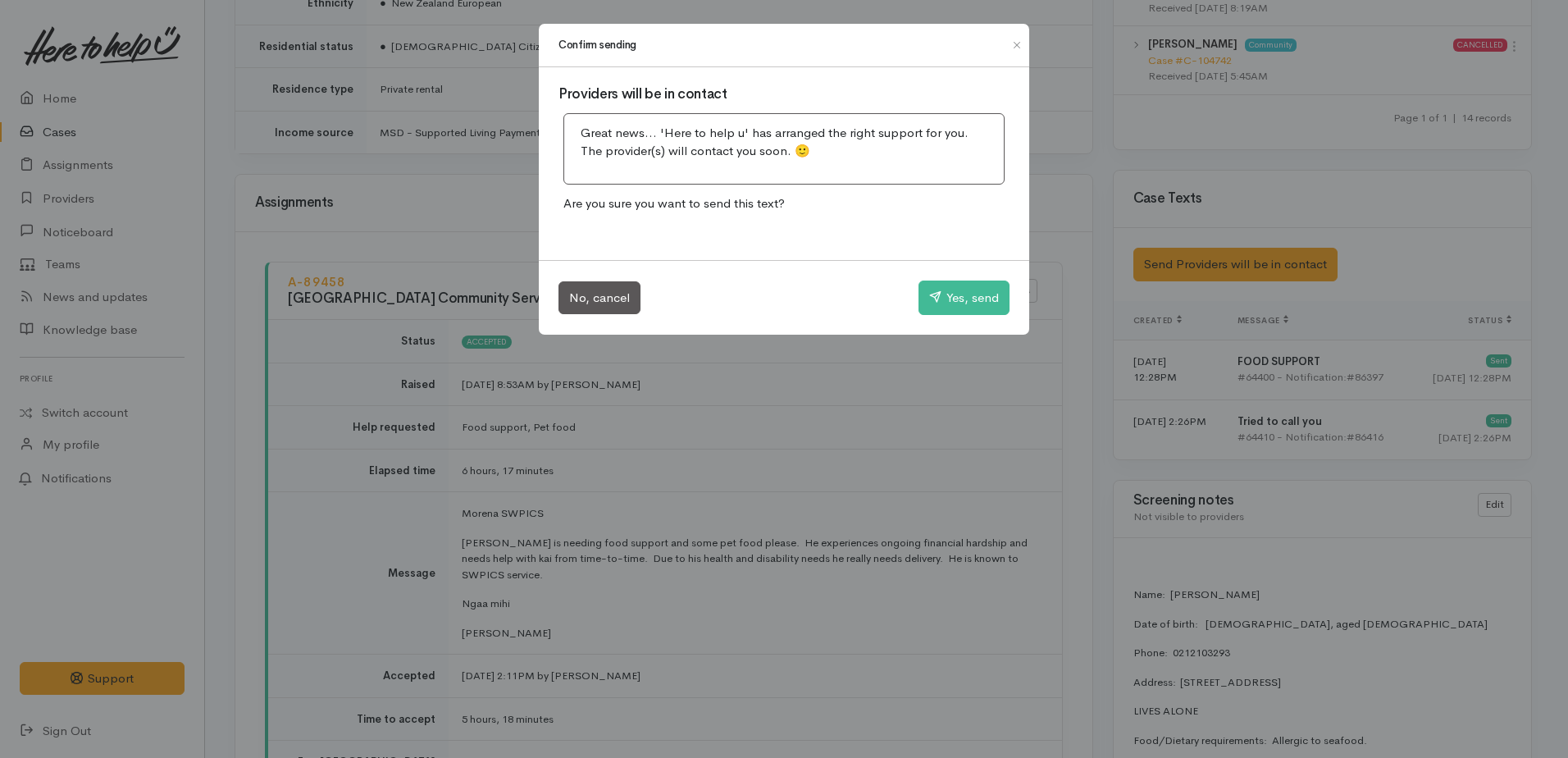
click at [964, 315] on div "No, cancel Yes, send" at bounding box center [784, 298] width 491 height 75
click at [949, 303] on button "Yes, send" at bounding box center [964, 297] width 91 height 34
